Goal: Task Accomplishment & Management: Manage account settings

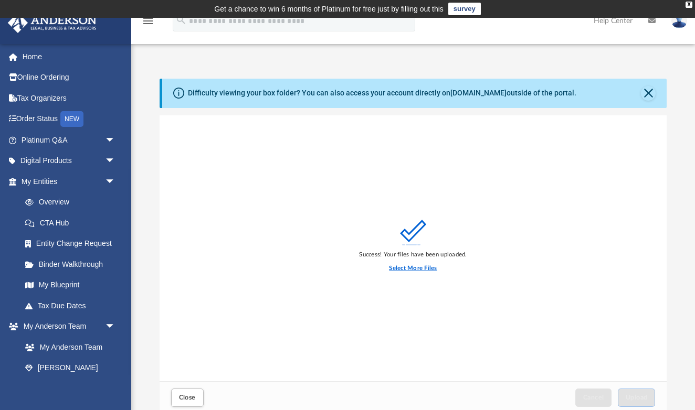
scroll to position [266, 507]
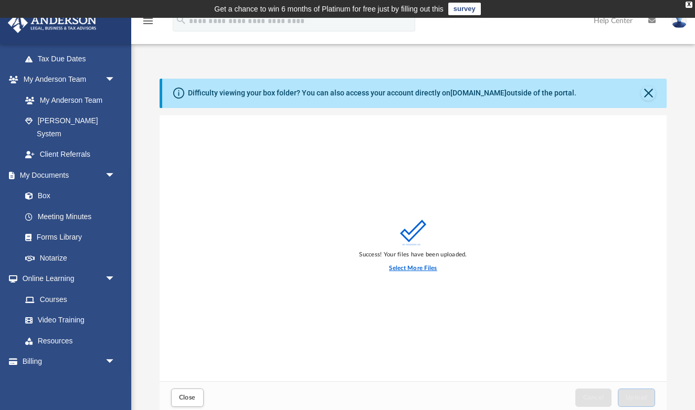
click at [408, 267] on label "Select More Files" at bounding box center [413, 268] width 48 height 9
click at [0, 0] on input "Select More Files" at bounding box center [0, 0] width 0 height 0
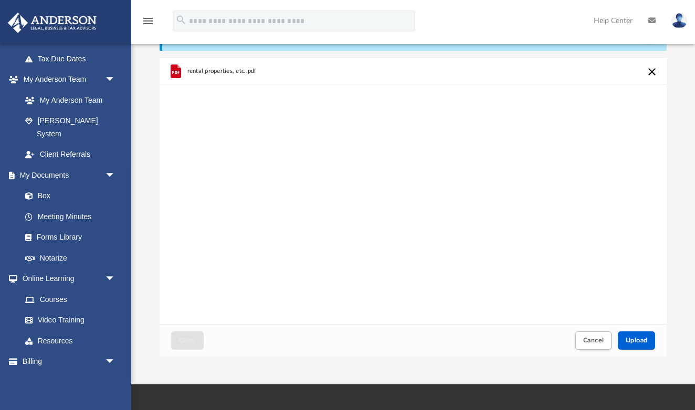
scroll to position [64, 0]
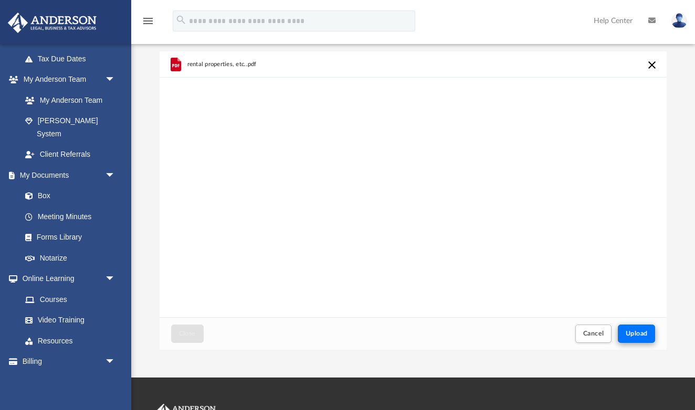
click at [641, 332] on span "Upload" at bounding box center [636, 334] width 22 height 6
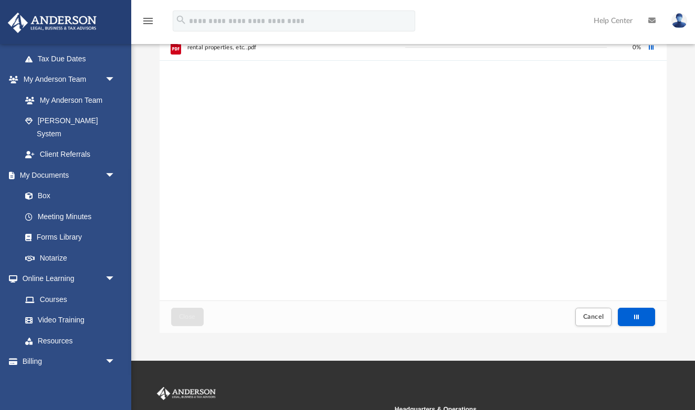
scroll to position [81, 0]
click at [593, 313] on span "Cancel" at bounding box center [593, 316] width 21 height 6
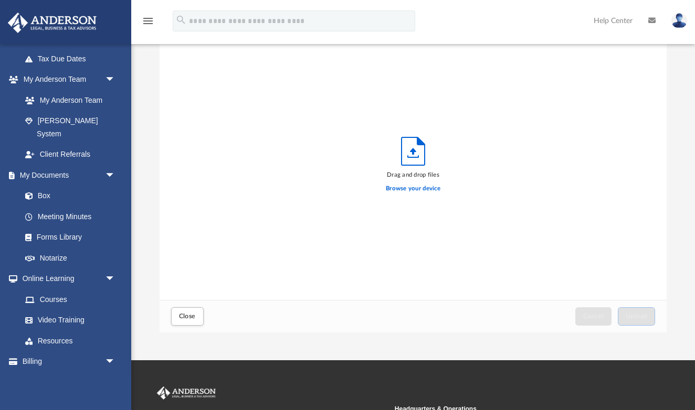
click at [544, 214] on div "Drag and drop files Browse your device" at bounding box center [412, 167] width 507 height 267
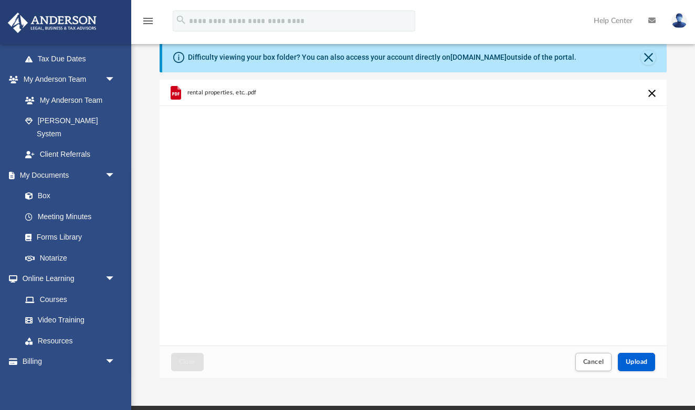
scroll to position [66, 0]
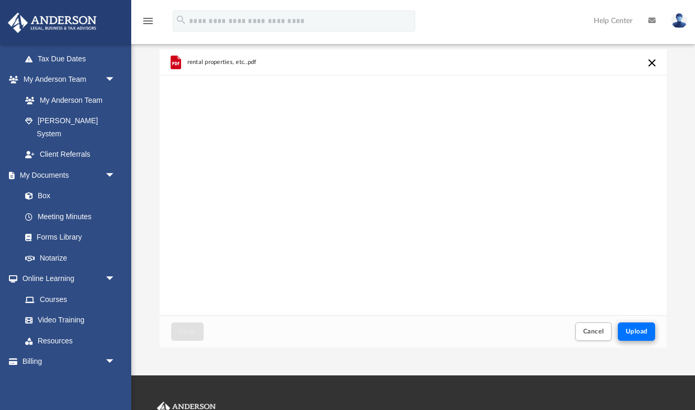
click at [637, 333] on span "Upload" at bounding box center [636, 331] width 22 height 6
click at [594, 328] on span "Cancel" at bounding box center [593, 331] width 21 height 6
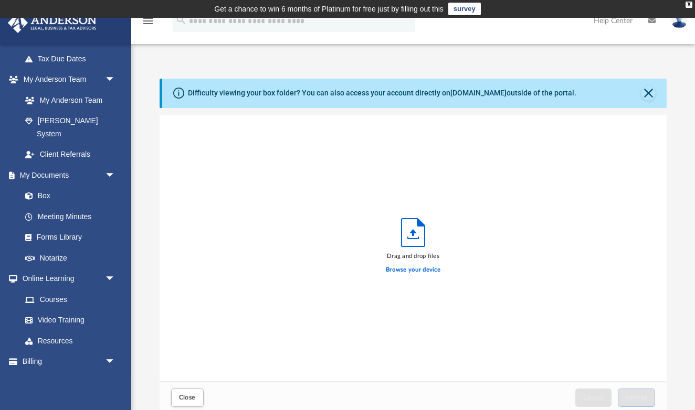
scroll to position [0, 0]
click at [649, 91] on button "Close" at bounding box center [648, 93] width 15 height 15
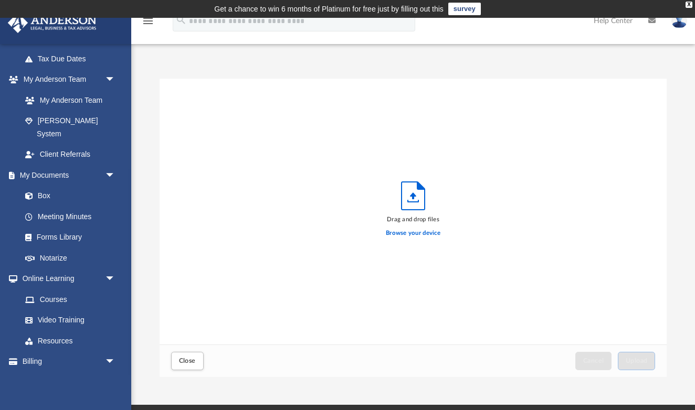
click at [329, 252] on div "Drag and drop files Browse your device" at bounding box center [412, 212] width 507 height 267
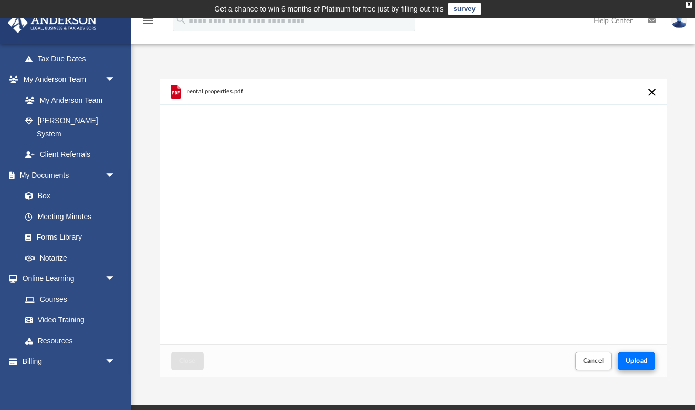
click at [637, 355] on button "Upload" at bounding box center [636, 361] width 38 height 18
click at [585, 359] on span "Cancel" at bounding box center [593, 361] width 21 height 6
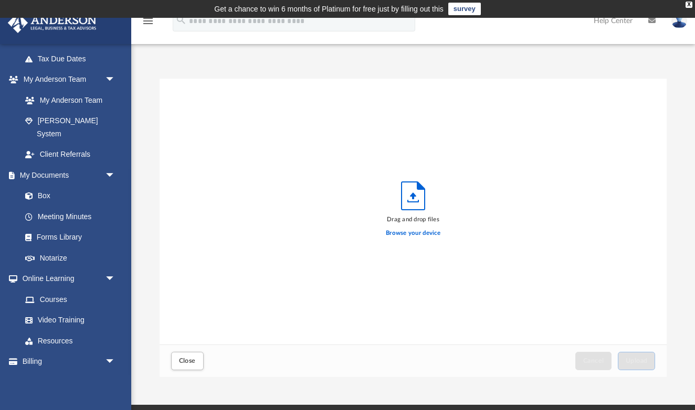
click at [530, 221] on div "Drag and drop files Browse your device" at bounding box center [412, 212] width 507 height 267
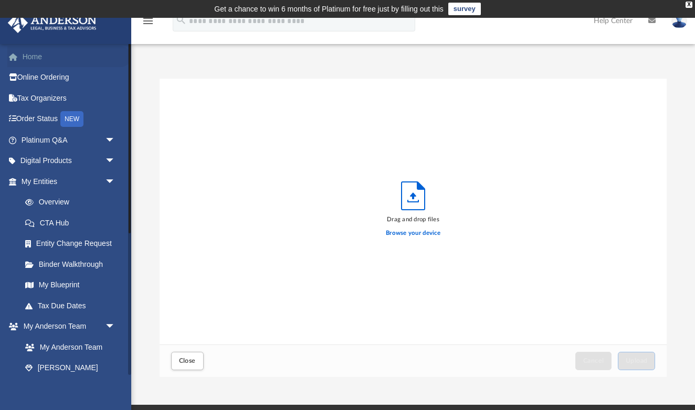
click at [30, 52] on link "Home" at bounding box center [69, 56] width 124 height 21
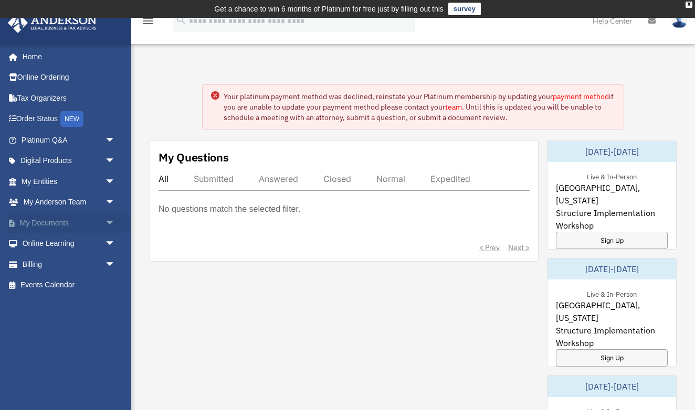
click at [54, 223] on link "My Documents arrow_drop_down" at bounding box center [69, 222] width 124 height 21
click at [92, 212] on link "My Documents arrow_drop_down" at bounding box center [69, 222] width 124 height 21
click at [109, 221] on span "arrow_drop_down" at bounding box center [115, 223] width 21 height 22
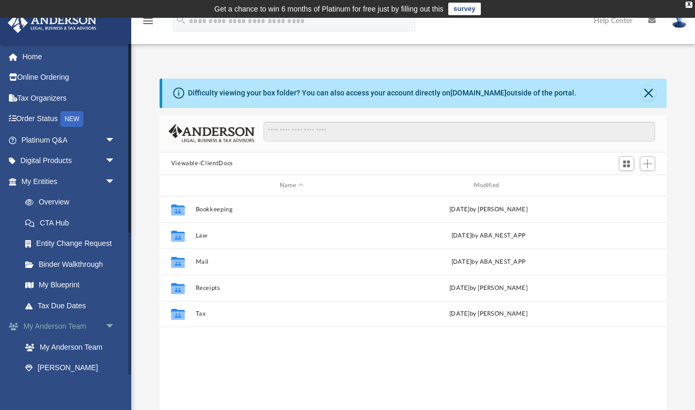
scroll to position [239, 507]
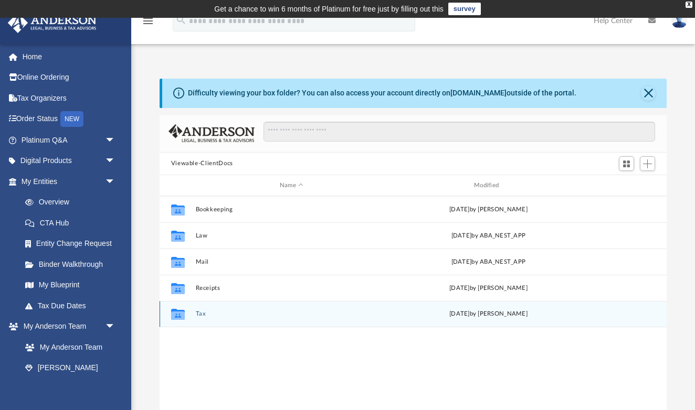
click at [201, 315] on button "Tax" at bounding box center [291, 314] width 192 height 7
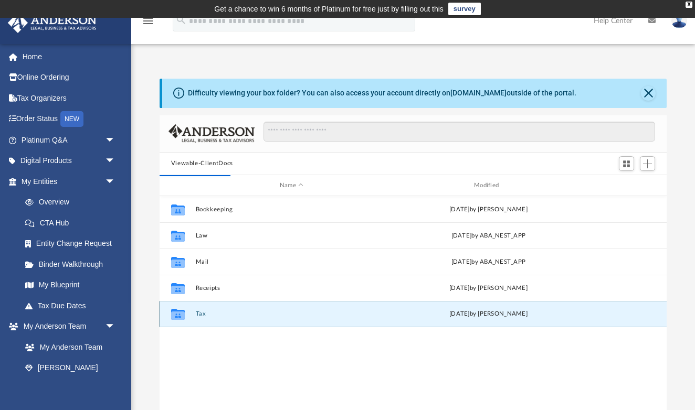
click at [201, 317] on button "Tax" at bounding box center [291, 314] width 192 height 7
click at [201, 315] on button "Tax" at bounding box center [291, 314] width 192 height 7
click at [203, 313] on button "Tax" at bounding box center [291, 314] width 192 height 7
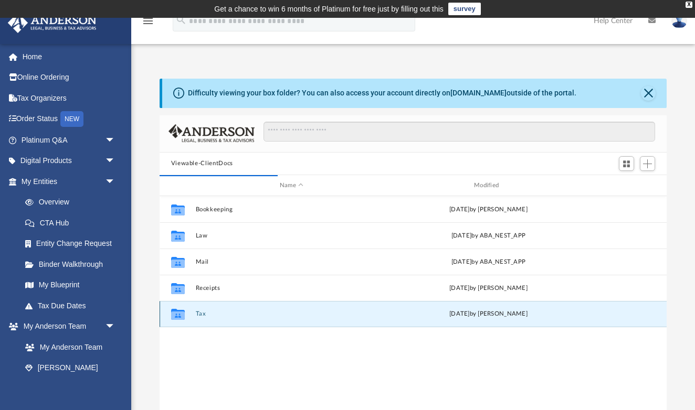
click at [203, 313] on button "Tax" at bounding box center [291, 314] width 192 height 7
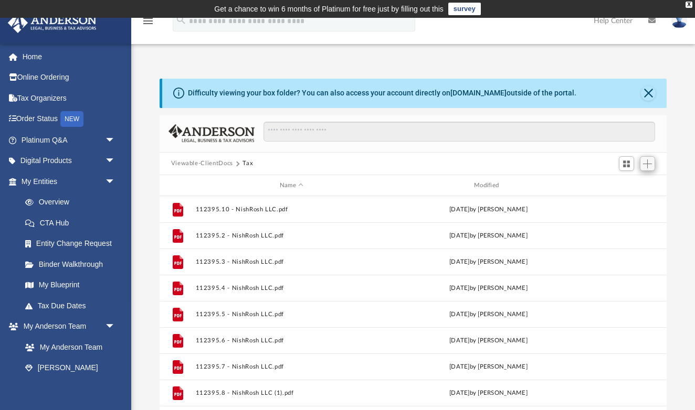
click at [652, 163] on span "Add" at bounding box center [647, 163] width 9 height 9
click at [629, 185] on li "Upload" at bounding box center [632, 184] width 34 height 11
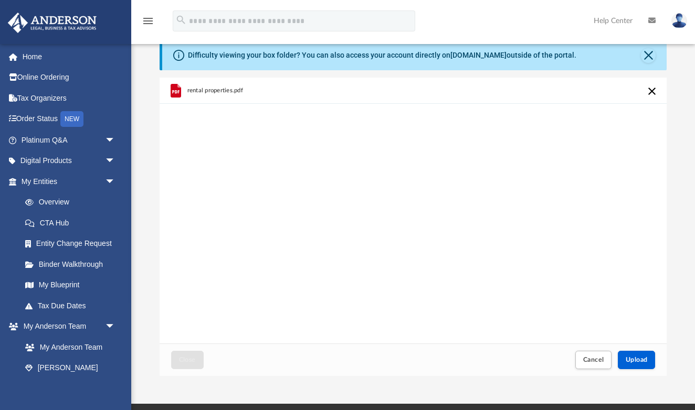
scroll to position [41, 0]
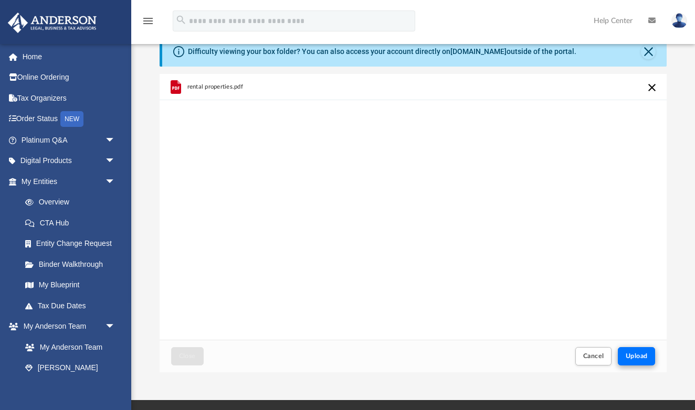
click at [640, 353] on span "Upload" at bounding box center [636, 356] width 22 height 6
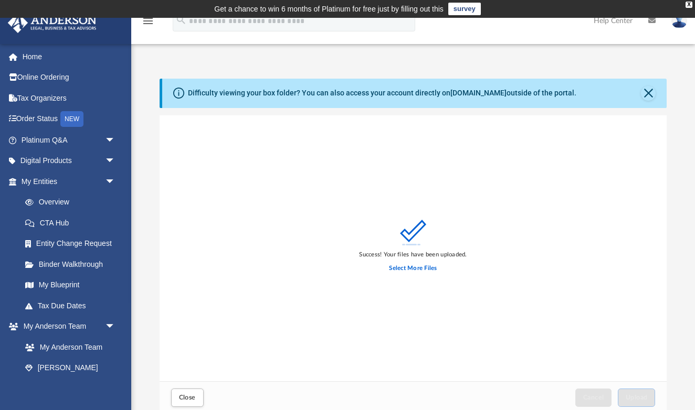
scroll to position [0, 0]
click at [648, 92] on button "Close" at bounding box center [648, 93] width 15 height 15
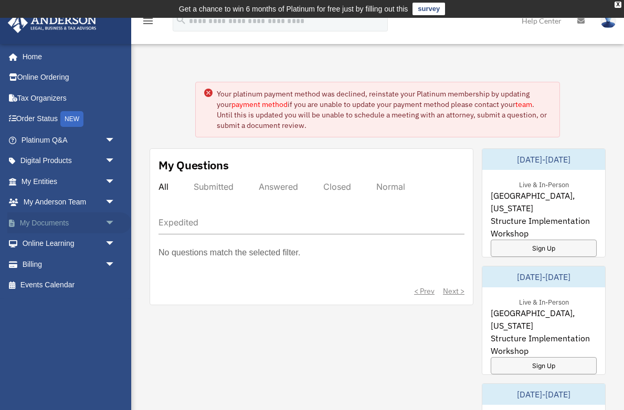
click at [44, 221] on link "My Documents arrow_drop_down" at bounding box center [69, 222] width 124 height 21
click at [109, 219] on span "arrow_drop_down" at bounding box center [115, 223] width 21 height 22
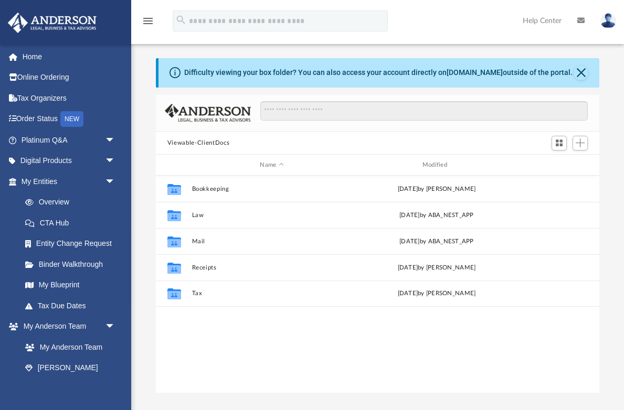
scroll to position [239, 443]
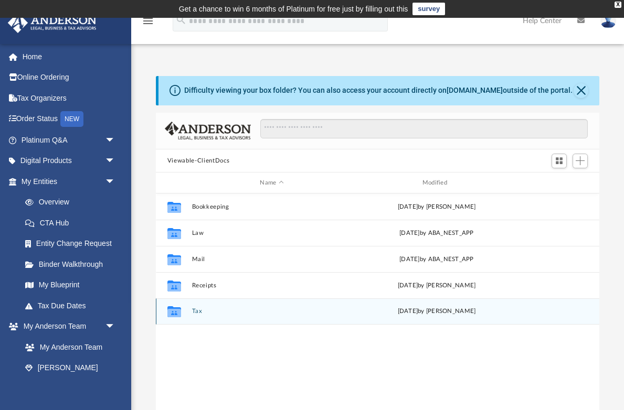
click at [196, 310] on button "Tax" at bounding box center [271, 311] width 160 height 7
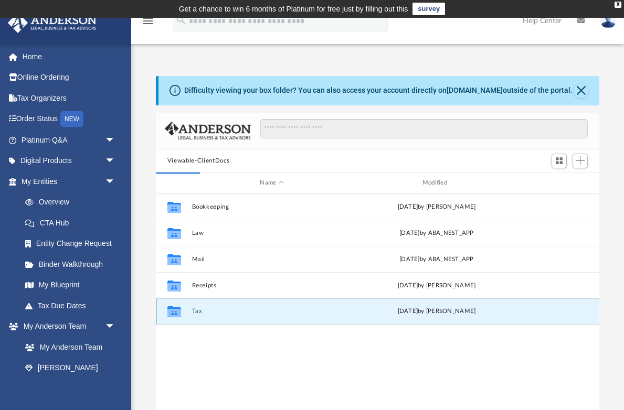
click at [196, 310] on button "Tax" at bounding box center [271, 311] width 160 height 7
click at [199, 312] on button "Tax" at bounding box center [271, 311] width 160 height 7
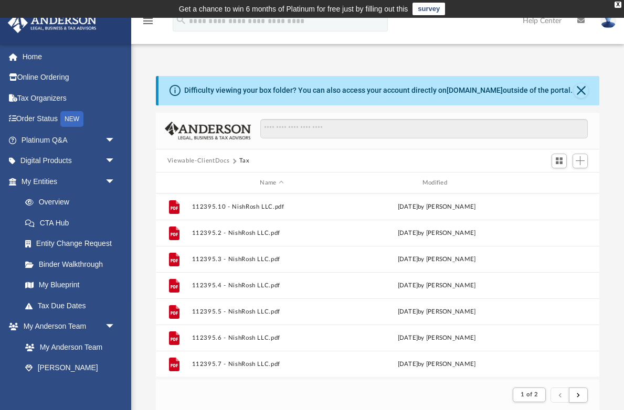
scroll to position [0, 0]
click at [559, 158] on span "Switch to Grid View" at bounding box center [559, 160] width 9 height 9
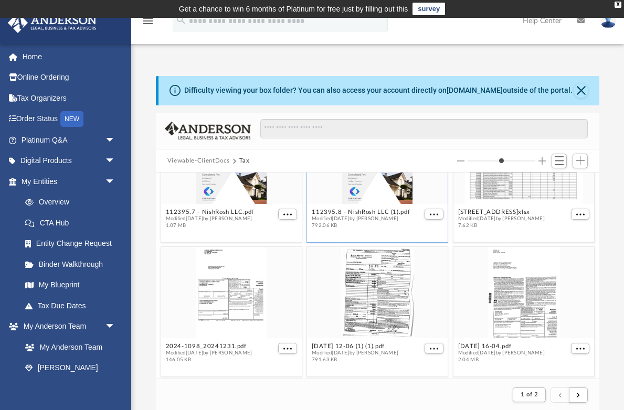
scroll to position [332, 0]
click at [246, 302] on div "grid" at bounding box center [231, 293] width 141 height 91
click at [231, 307] on div "grid" at bounding box center [231, 293] width 141 height 91
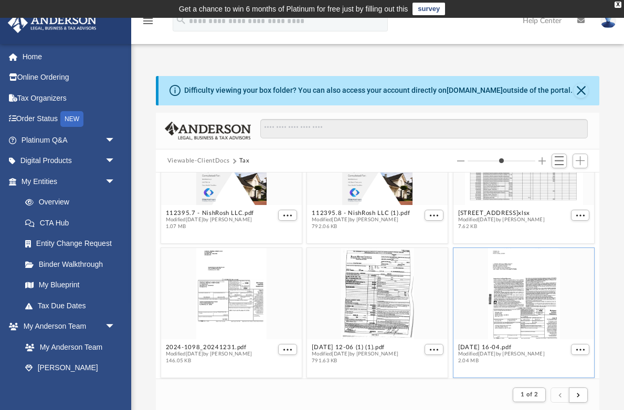
click at [530, 338] on div "grid" at bounding box center [523, 293] width 141 height 91
click at [578, 348] on span "More options" at bounding box center [580, 349] width 8 height 5
click at [572, 314] on li "Preview" at bounding box center [568, 313] width 30 height 11
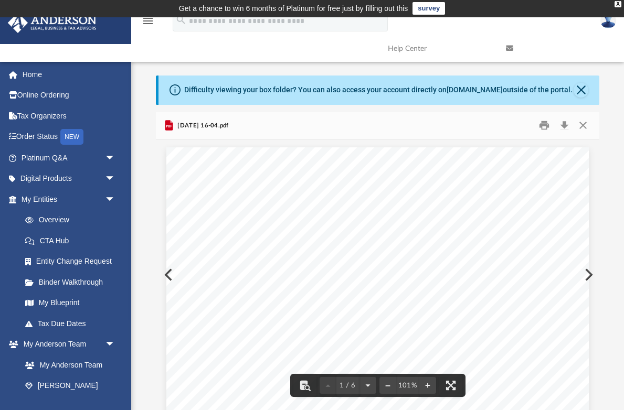
click at [167, 280] on div "Page 1" at bounding box center [377, 416] width 422 height 538
click at [167, 272] on div "Page 1" at bounding box center [377, 416] width 422 height 538
click at [587, 274] on div "Page 1" at bounding box center [377, 416] width 422 height 538
click at [582, 124] on button "Close" at bounding box center [582, 126] width 19 height 16
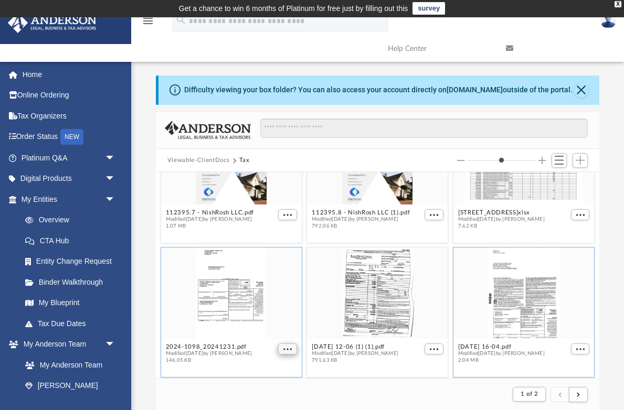
click at [285, 349] on span "More options" at bounding box center [287, 349] width 8 height 5
click at [276, 312] on li "Preview" at bounding box center [276, 313] width 30 height 11
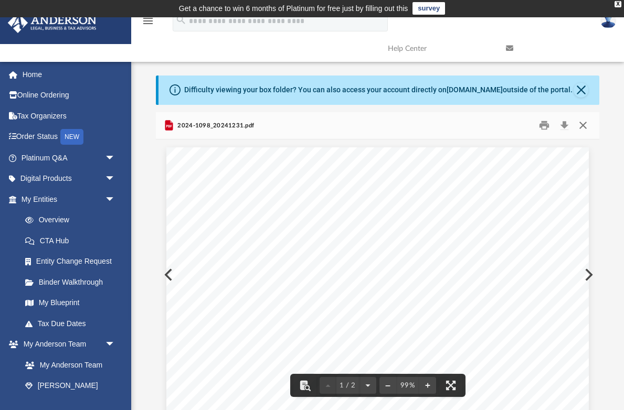
click at [584, 124] on button "Close" at bounding box center [582, 126] width 19 height 16
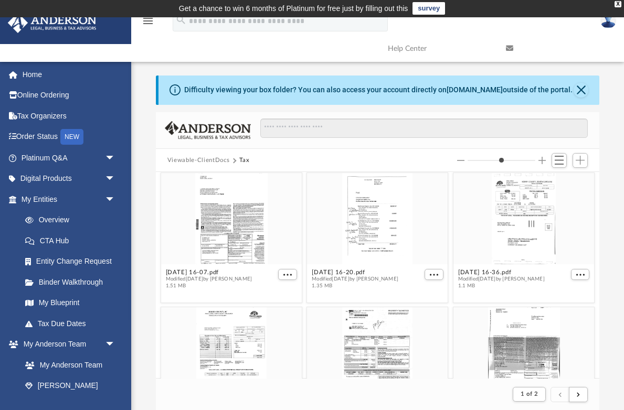
scroll to position [538, 0]
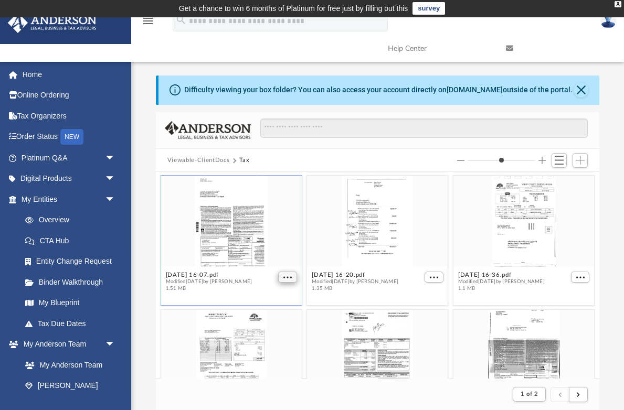
click at [294, 277] on button "More options" at bounding box center [287, 277] width 19 height 11
click at [281, 295] on li "Preview" at bounding box center [276, 296] width 30 height 11
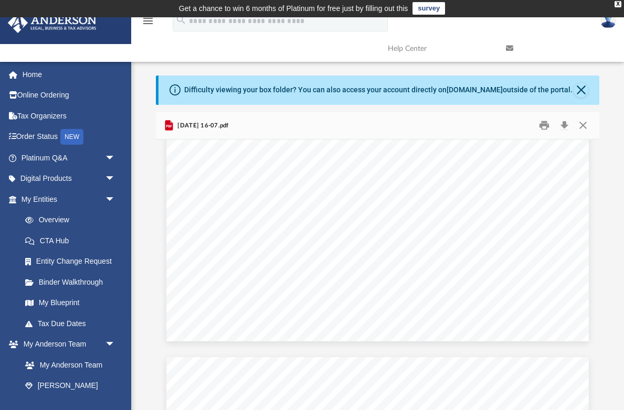
scroll to position [401, 0]
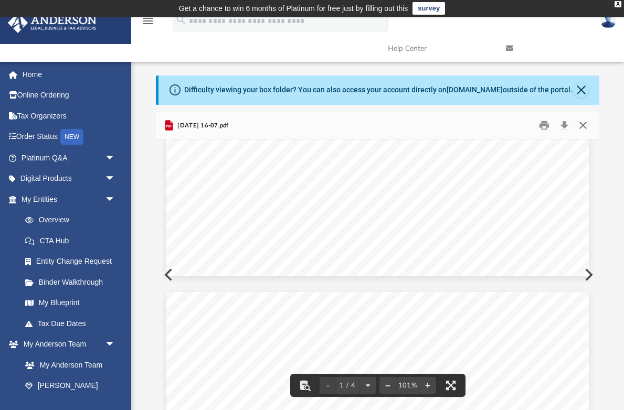
click at [584, 126] on button "Close" at bounding box center [582, 126] width 19 height 16
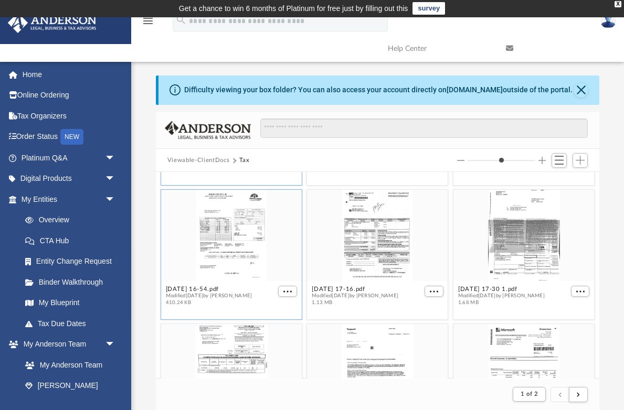
scroll to position [659, 0]
click at [581, 291] on span "More options" at bounding box center [580, 291] width 8 height 5
click at [568, 309] on li "Preview" at bounding box center [568, 309] width 30 height 11
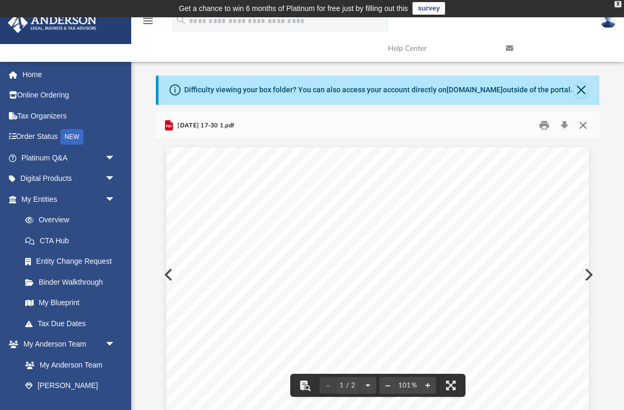
click at [585, 128] on button "Close" at bounding box center [582, 126] width 19 height 16
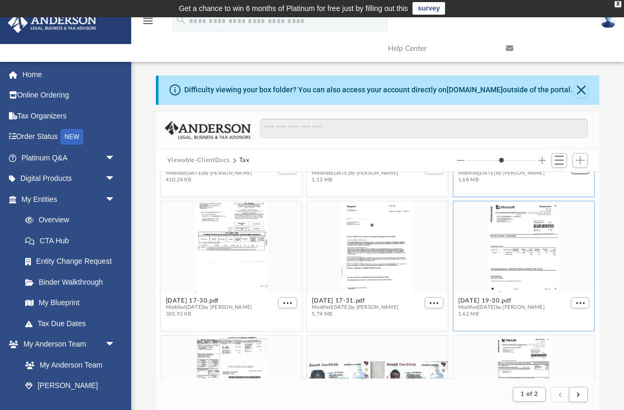
scroll to position [805, 0]
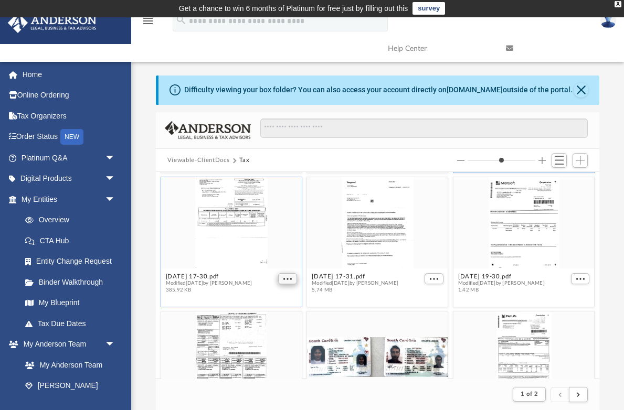
click at [289, 280] on span "More options" at bounding box center [287, 278] width 8 height 5
click at [279, 299] on li "Preview" at bounding box center [276, 297] width 30 height 11
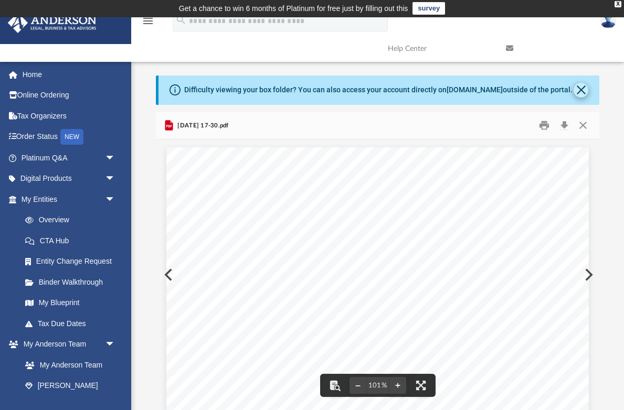
click at [580, 88] on button "Close" at bounding box center [580, 90] width 15 height 15
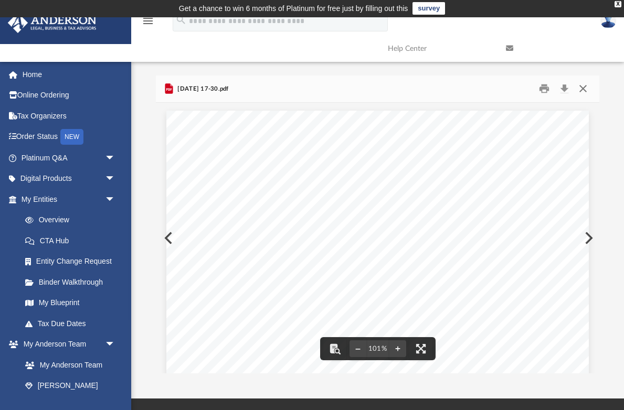
click at [581, 89] on button "Close" at bounding box center [582, 89] width 19 height 16
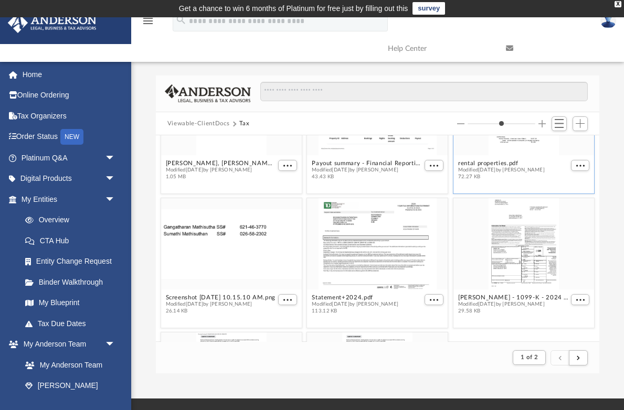
scroll to position [1960, 0]
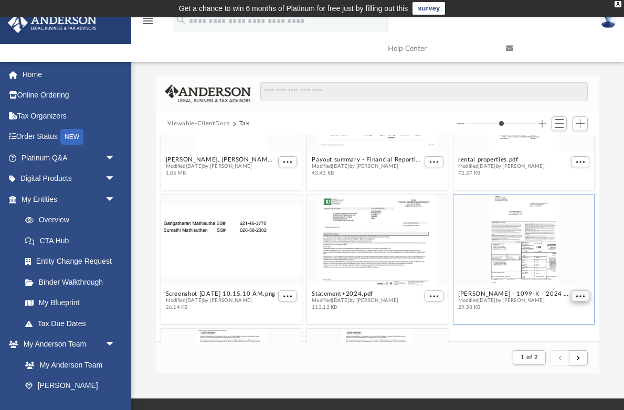
click at [577, 293] on button "More options" at bounding box center [580, 296] width 19 height 11
click at [572, 260] on li "Preview" at bounding box center [568, 260] width 30 height 11
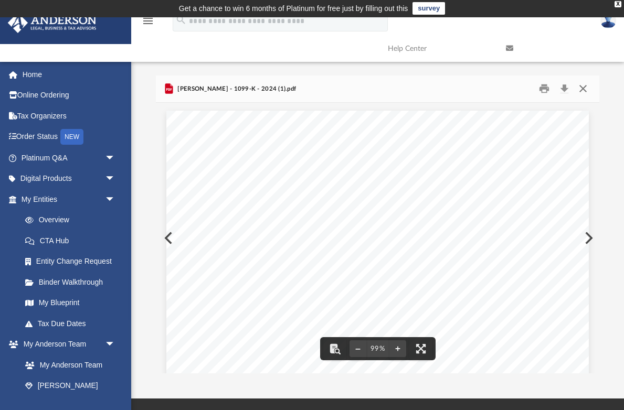
click at [583, 93] on button "Close" at bounding box center [582, 89] width 19 height 16
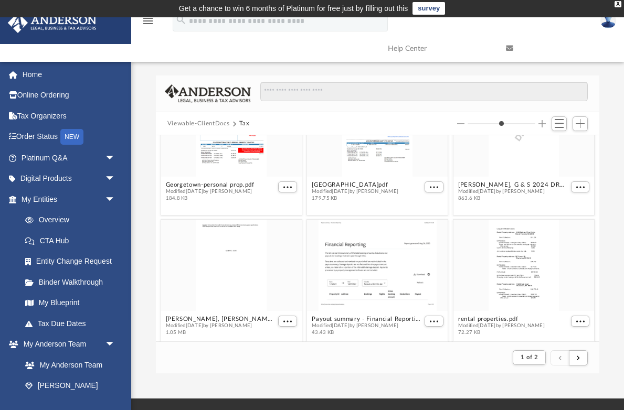
scroll to position [1803, 0]
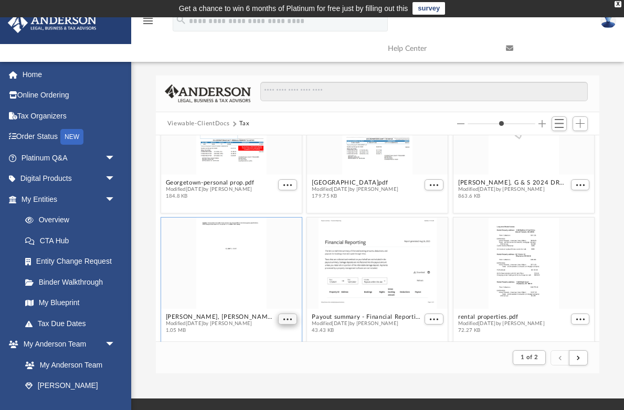
click at [290, 318] on span "More options" at bounding box center [287, 319] width 8 height 5
click at [279, 281] on li "Preview" at bounding box center [276, 283] width 30 height 11
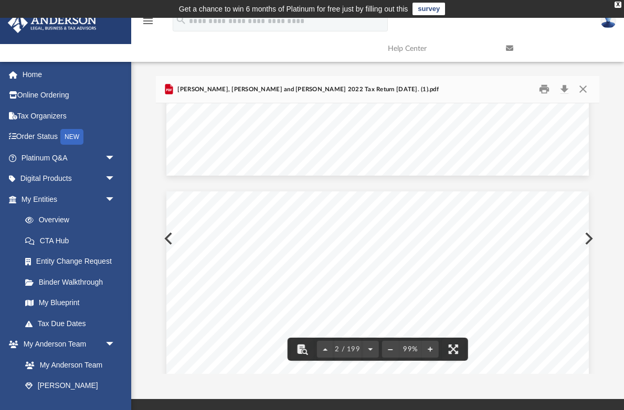
scroll to position [485, 0]
click at [580, 93] on button "Close" at bounding box center [582, 89] width 19 height 16
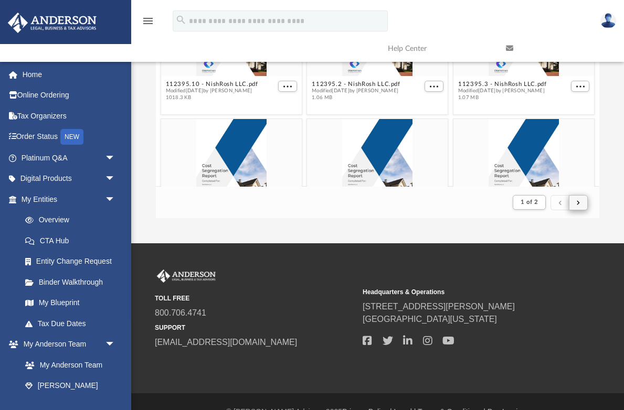
scroll to position [155, 0]
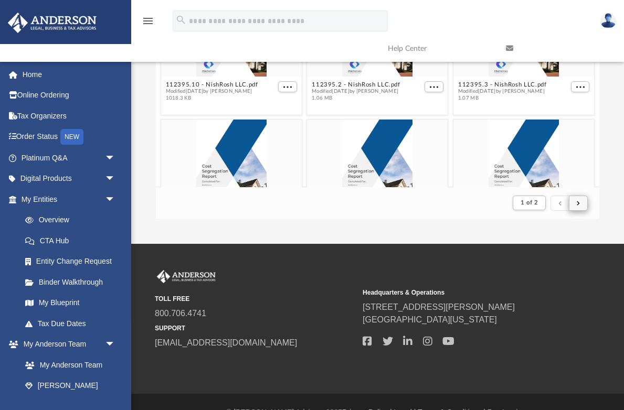
click at [581, 200] on button "submit" at bounding box center [578, 203] width 19 height 15
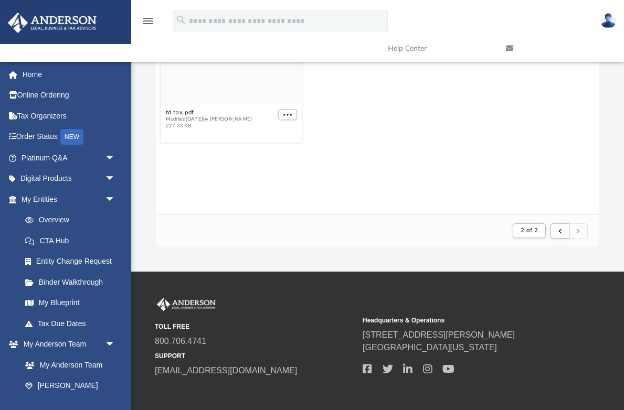
scroll to position [145, 0]
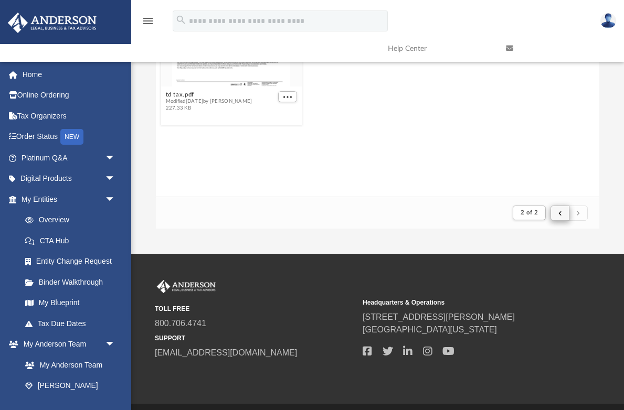
click at [558, 212] on button "submit" at bounding box center [559, 213] width 19 height 15
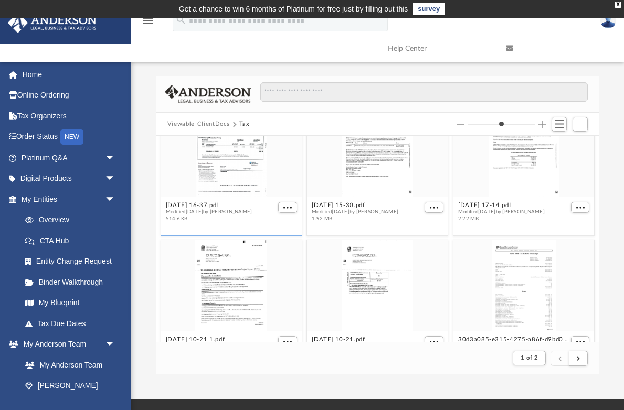
scroll to position [1163, 0]
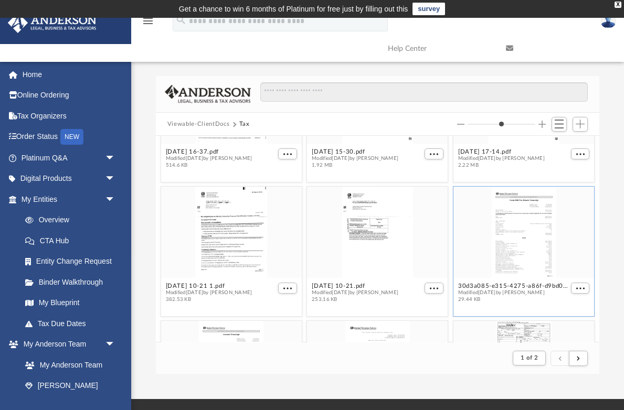
click at [515, 224] on div "grid" at bounding box center [523, 232] width 141 height 91
click at [580, 287] on span "More options" at bounding box center [580, 288] width 8 height 5
click at [567, 311] on li "Preview" at bounding box center [568, 307] width 30 height 11
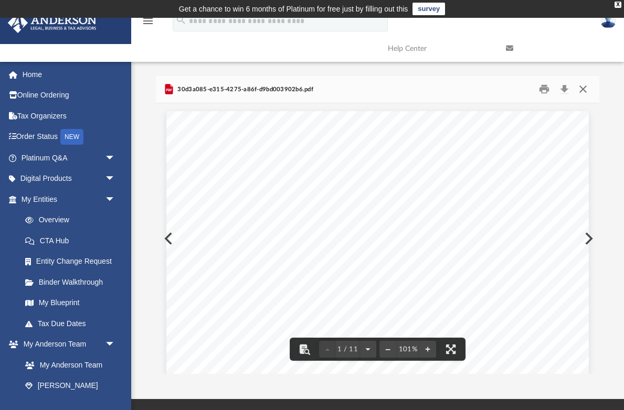
click at [584, 87] on button "Close" at bounding box center [582, 89] width 19 height 16
type input "*"
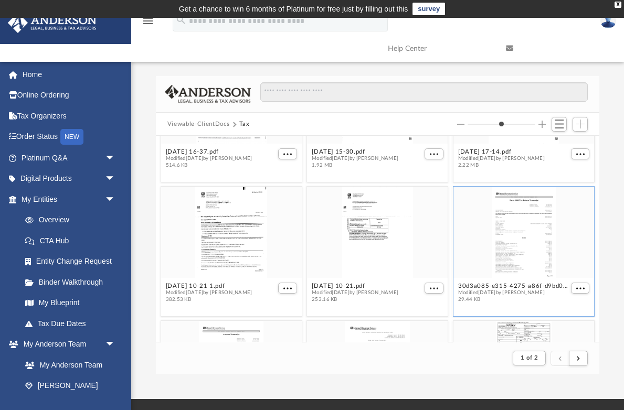
click at [603, 168] on div "Difficulty viewing your box folder? You can also access your account directly o…" at bounding box center [377, 225] width 493 height 299
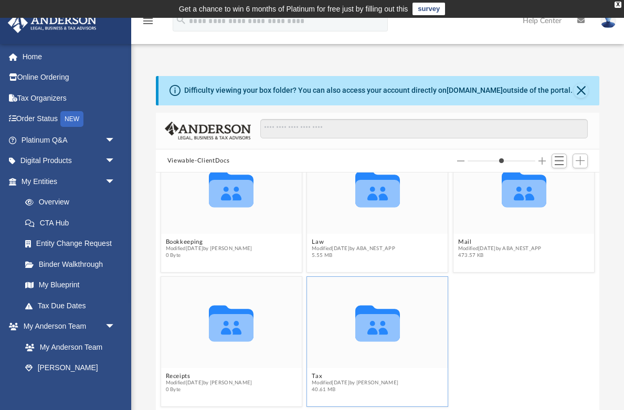
scroll to position [35, 0]
click at [316, 372] on figcaption "Tax Modified [DATE] by [PERSON_NAME] 40.61 MB" at bounding box center [377, 383] width 141 height 28
click at [315, 375] on button "Tax" at bounding box center [355, 376] width 87 height 7
click at [316, 378] on button "Tax" at bounding box center [355, 376] width 87 height 7
click at [371, 348] on icon "Collaborated Folder" at bounding box center [377, 322] width 84 height 55
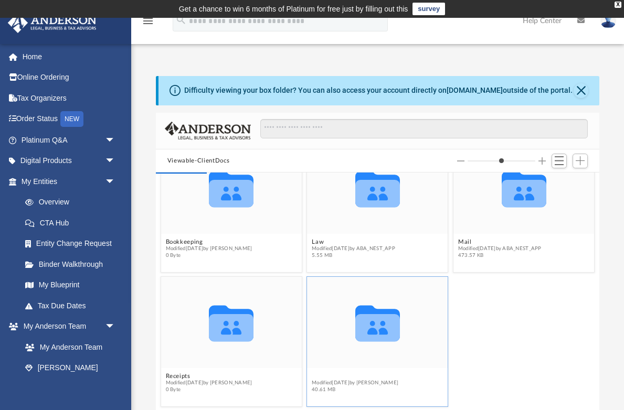
click at [314, 378] on button "Tax" at bounding box center [355, 376] width 87 height 7
click at [614, 280] on div "Difficulty viewing your box folder? You can also access your account directly o…" at bounding box center [377, 243] width 493 height 335
click at [315, 374] on button "Tax" at bounding box center [355, 376] width 87 height 7
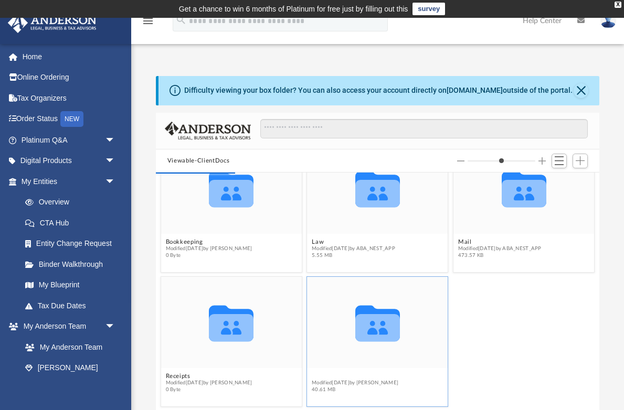
click at [315, 374] on button "Tax" at bounding box center [355, 376] width 87 height 7
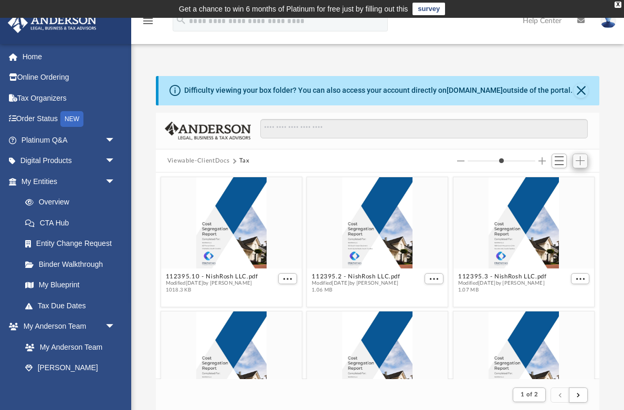
click at [578, 161] on span "Add" at bounding box center [580, 160] width 9 height 9
click at [559, 183] on li "Upload" at bounding box center [565, 181] width 34 height 11
type input "*"
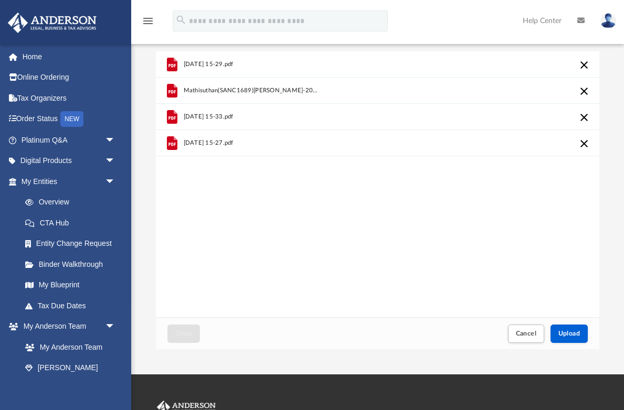
scroll to position [67, 0]
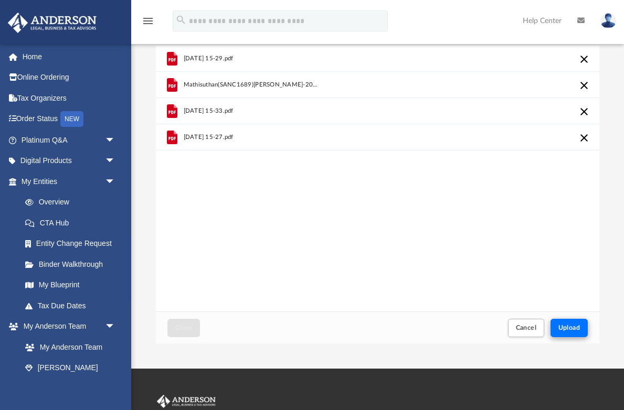
click at [576, 326] on span "Upload" at bounding box center [569, 328] width 22 height 6
